Goal: Find specific page/section: Find specific page/section

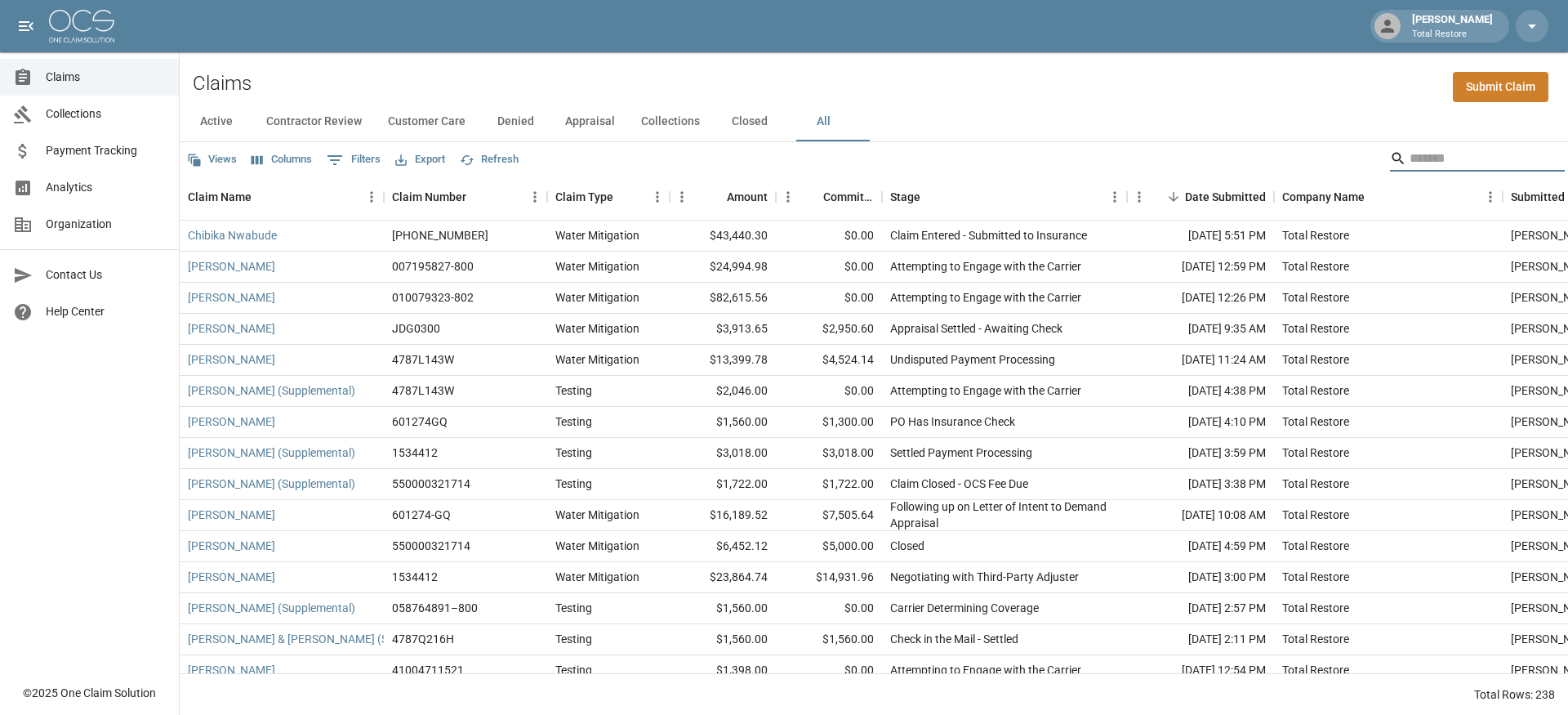
click at [1411, 154] on input "Search" at bounding box center [1475, 158] width 130 height 26
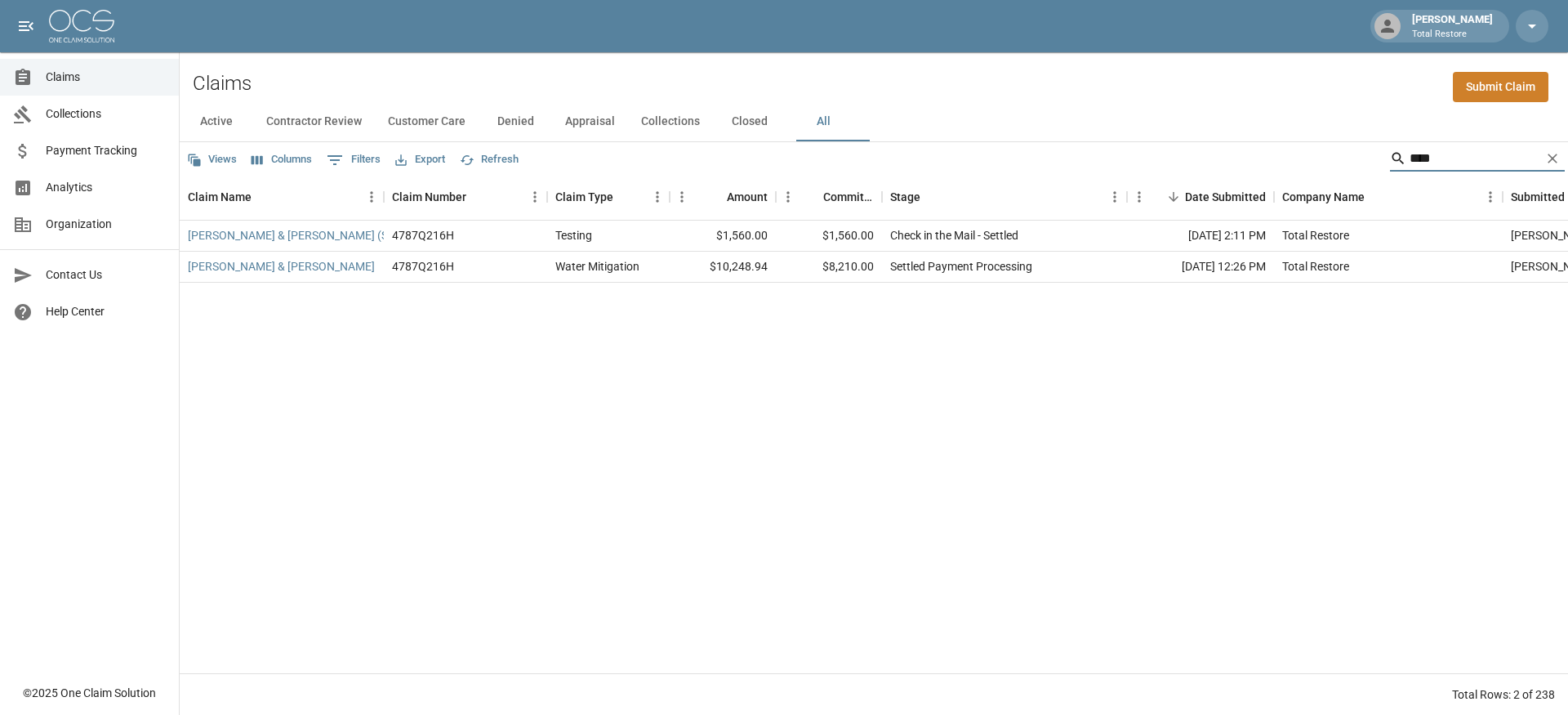
type input "****"
click at [1557, 155] on icon "Clear" at bounding box center [1552, 158] width 16 height 16
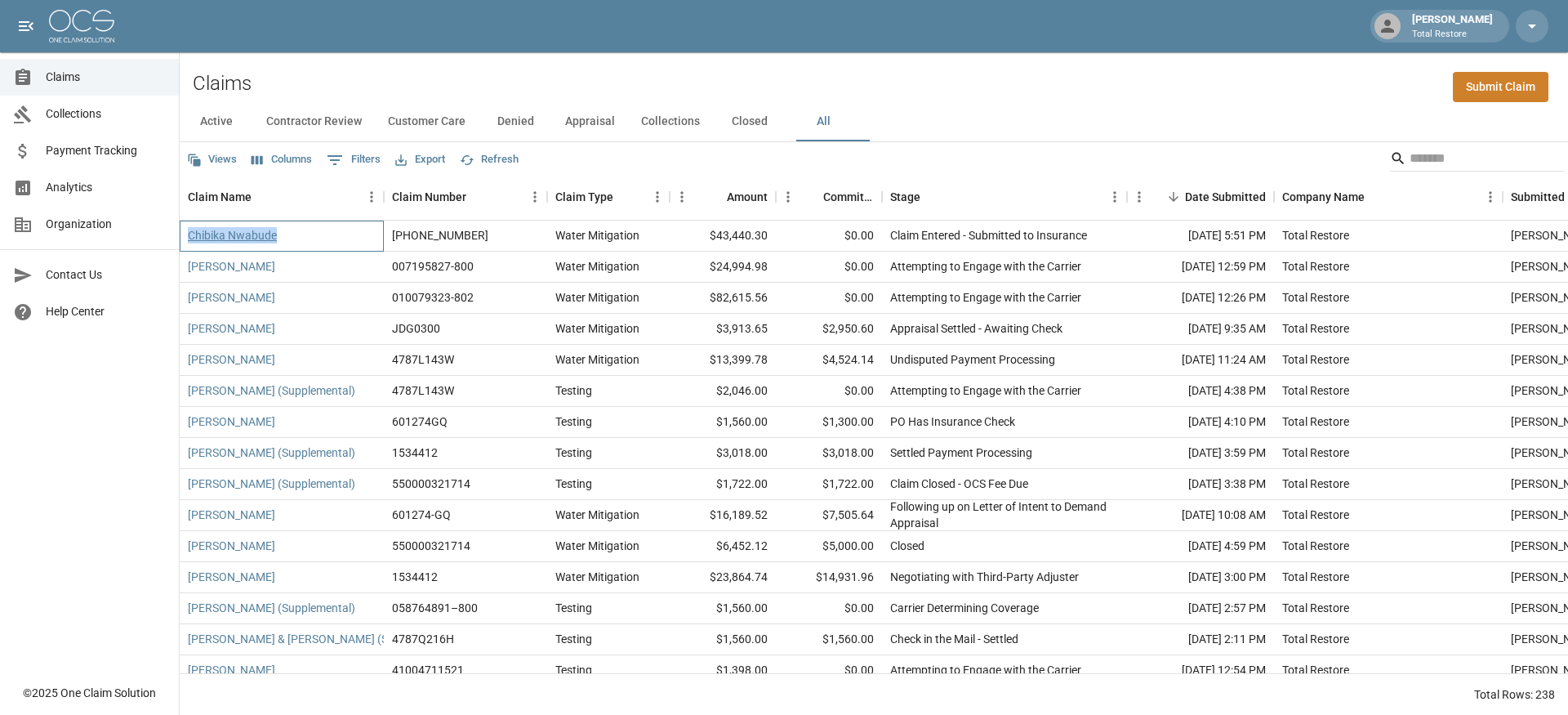
click at [213, 232] on link "Chibika Nwabude" at bounding box center [232, 235] width 89 height 16
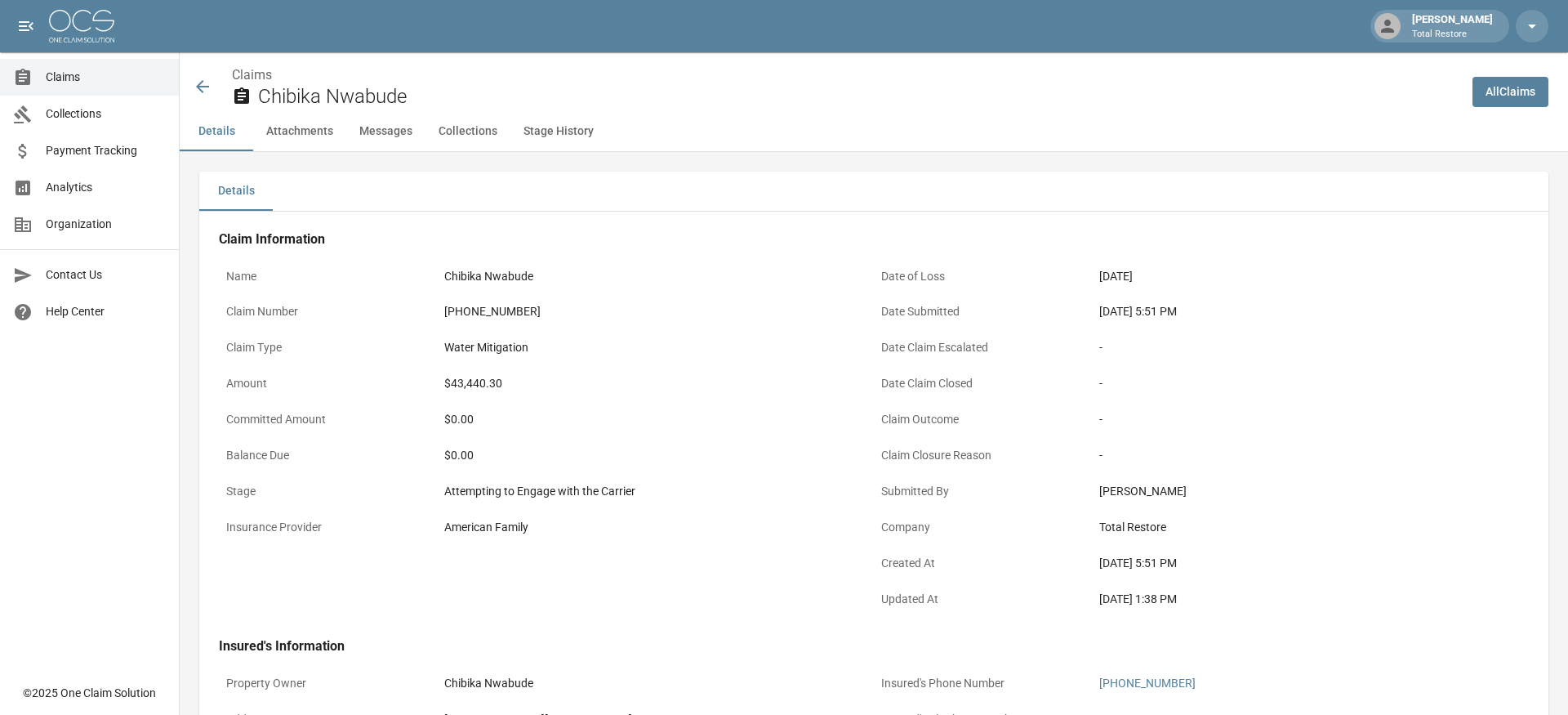
click at [196, 89] on icon at bounding box center [202, 86] width 19 height 19
click at [81, 79] on span "Claims" at bounding box center [106, 77] width 120 height 17
